Goal: Information Seeking & Learning: Learn about a topic

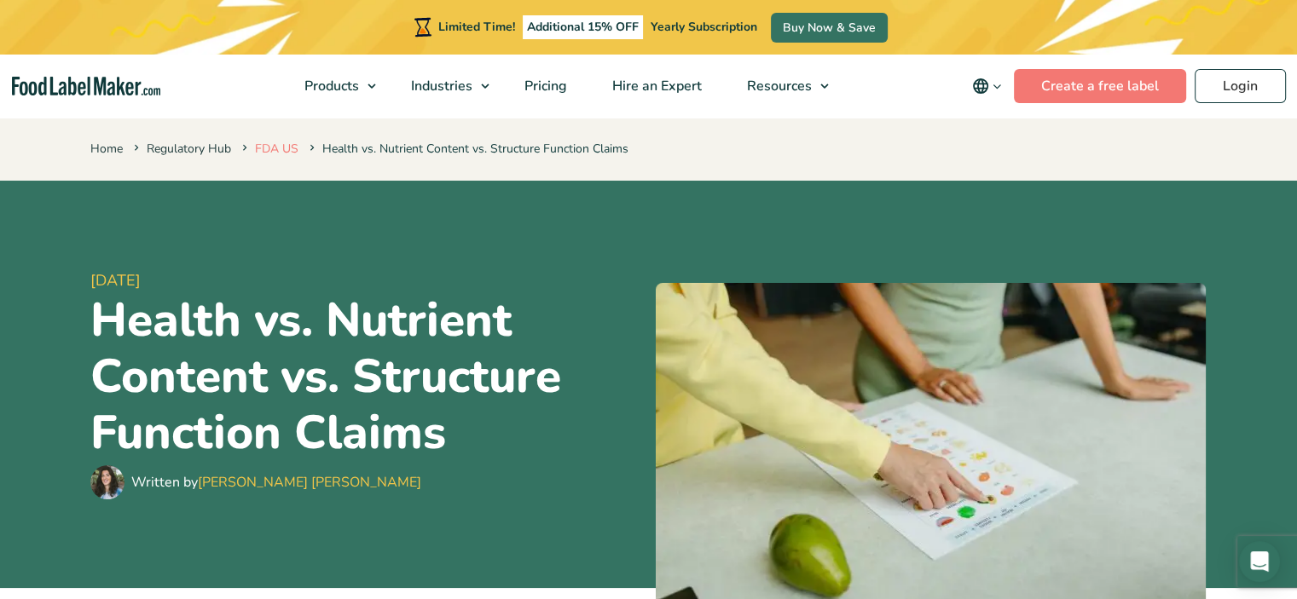
click at [282, 152] on link "FDA US" at bounding box center [276, 149] width 43 height 16
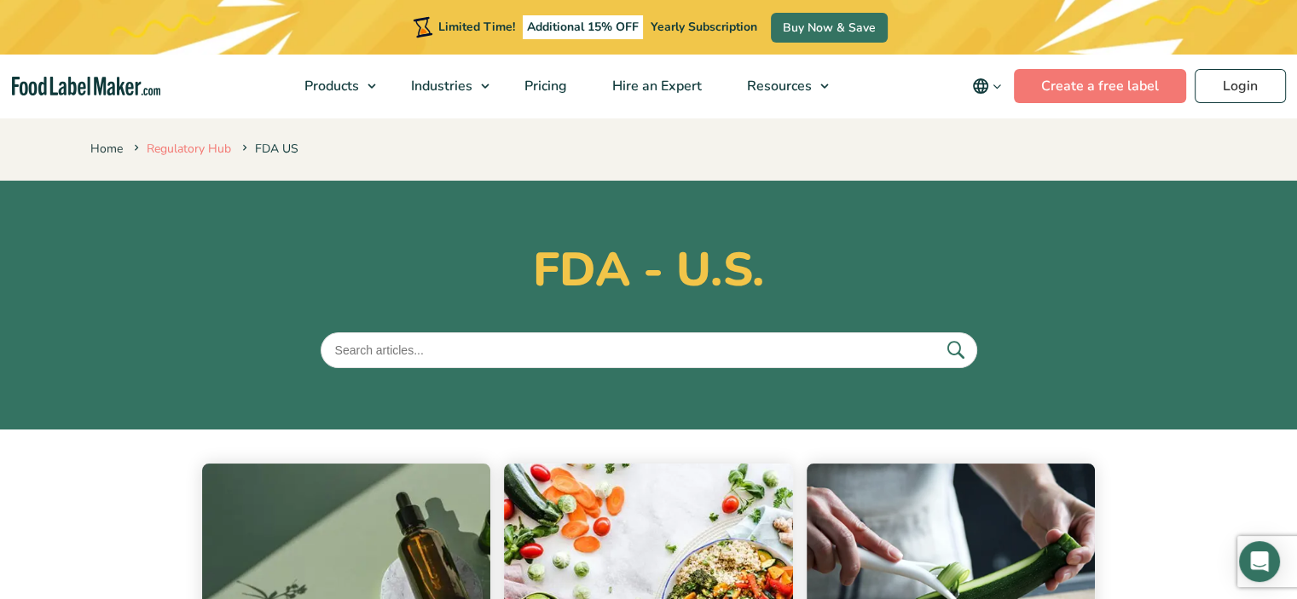
click at [177, 146] on link "Regulatory Hub" at bounding box center [189, 149] width 84 height 16
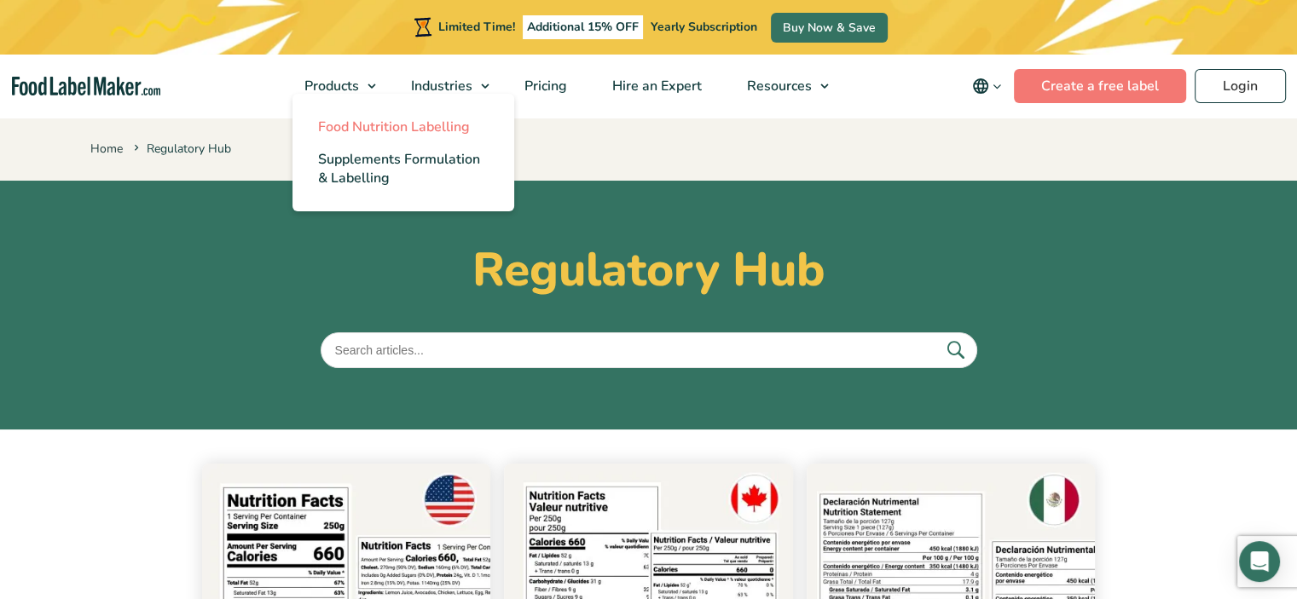
click at [333, 122] on span "Food Nutrition Labelling" at bounding box center [394, 127] width 152 height 19
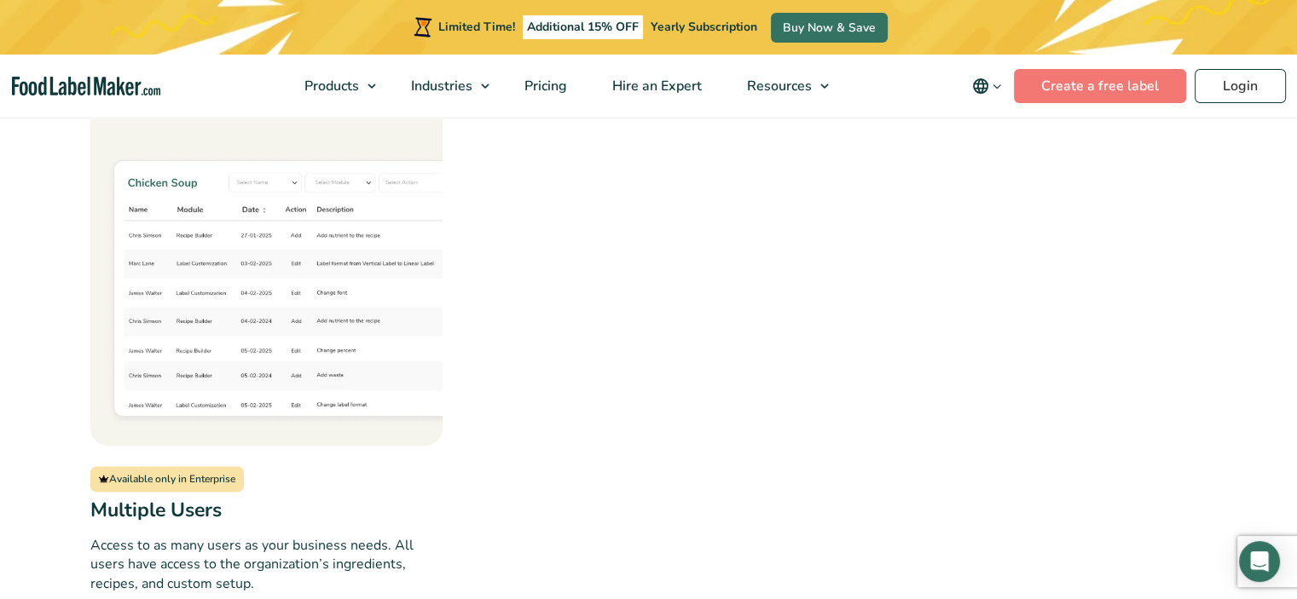
scroll to position [2217, 0]
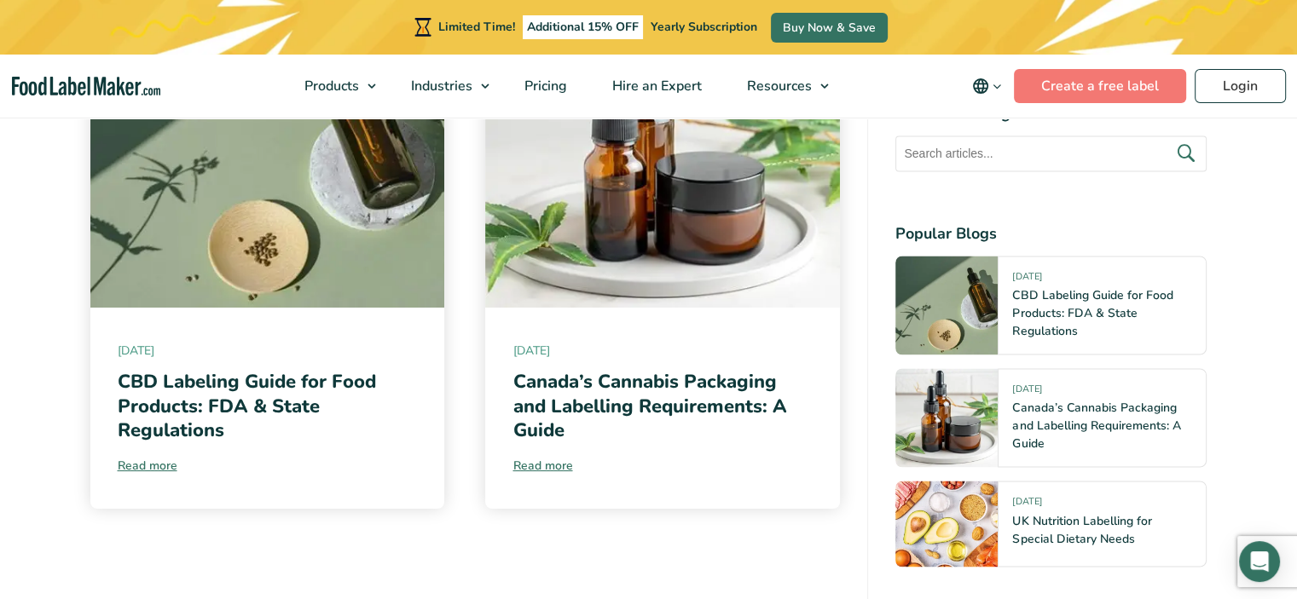
scroll to position [9633, 0]
